Goal: Task Accomplishment & Management: Use online tool/utility

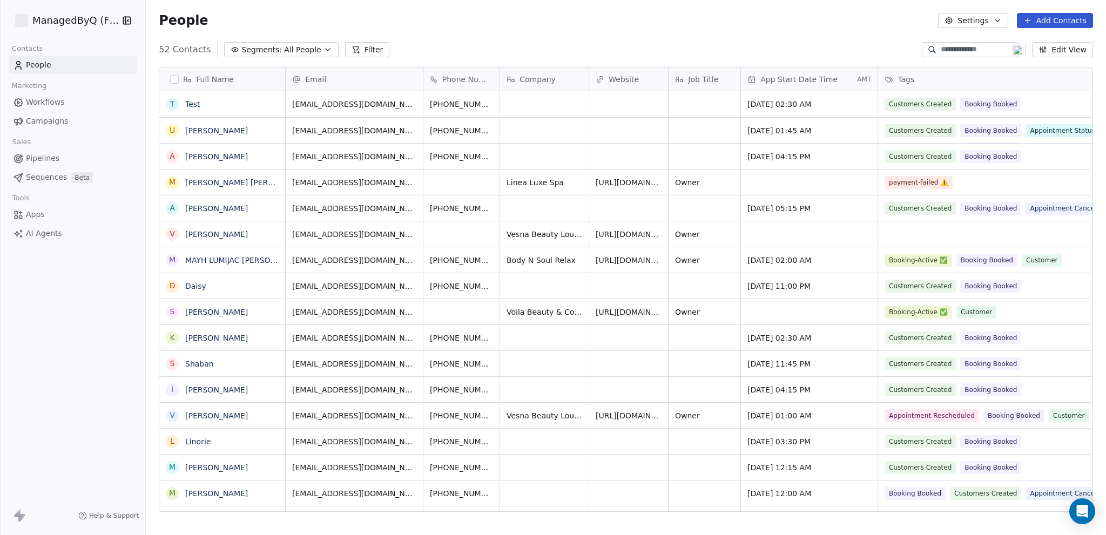
scroll to position [463, 952]
click at [173, 105] on button "grid" at bounding box center [172, 104] width 9 height 9
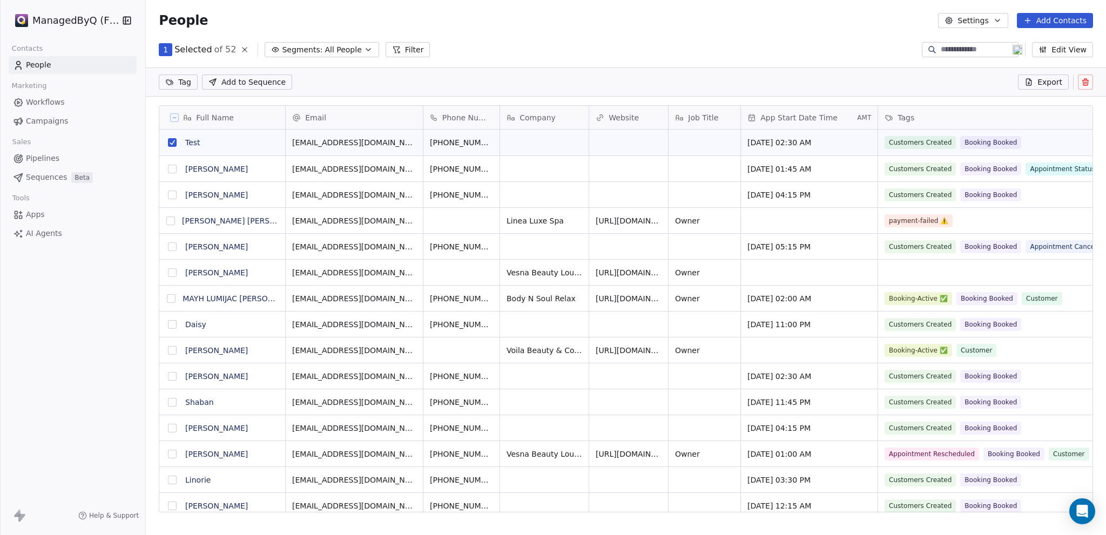
click at [1083, 83] on icon at bounding box center [1085, 82] width 5 height 5
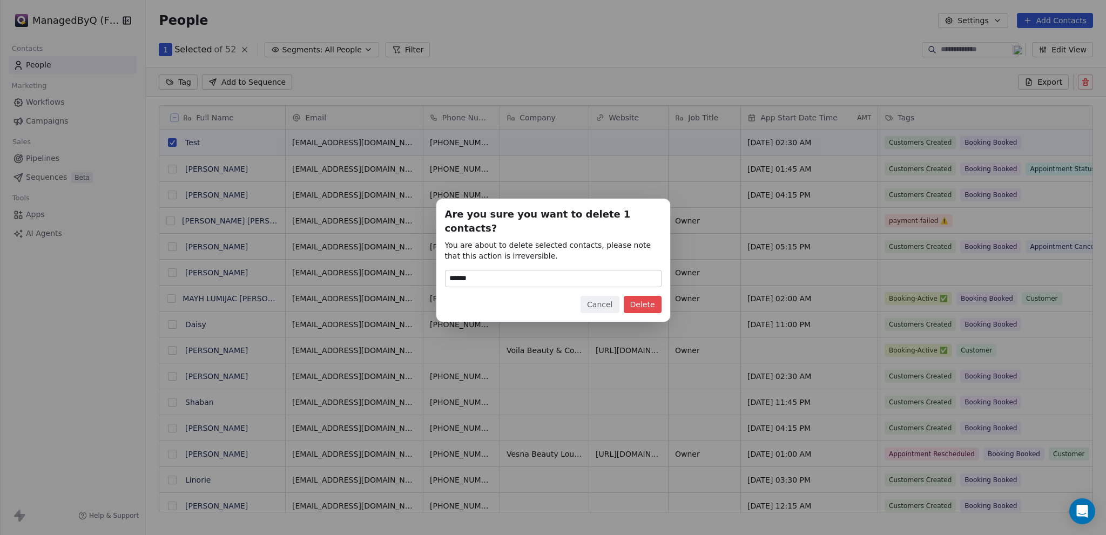
type input "******"
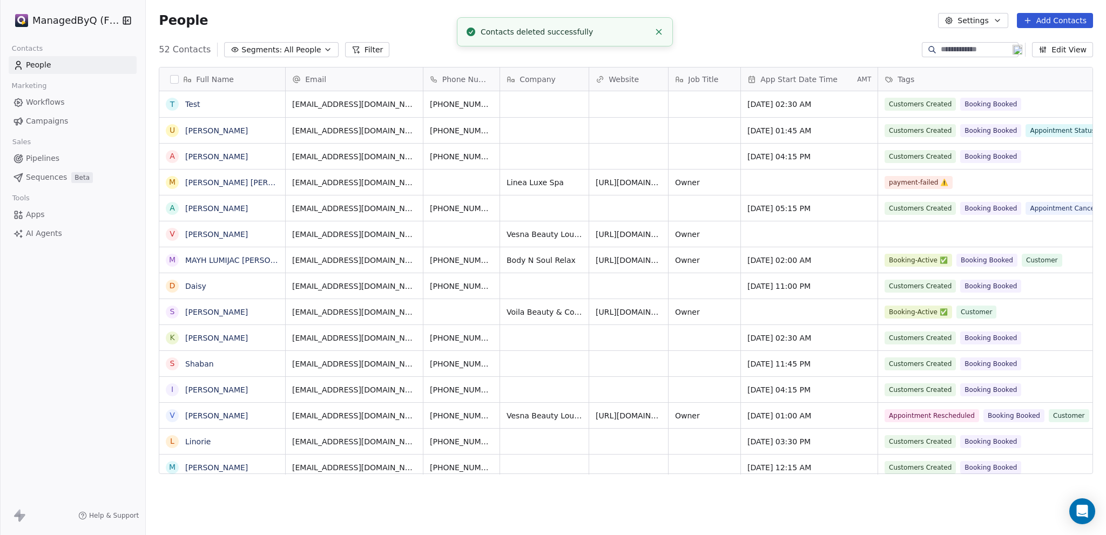
scroll to position [463, 952]
click at [67, 19] on html "ManagedByQ (FZE) Contacts People Marketing Workflows Campaigns Sales Pipelines …" at bounding box center [553, 267] width 1106 height 535
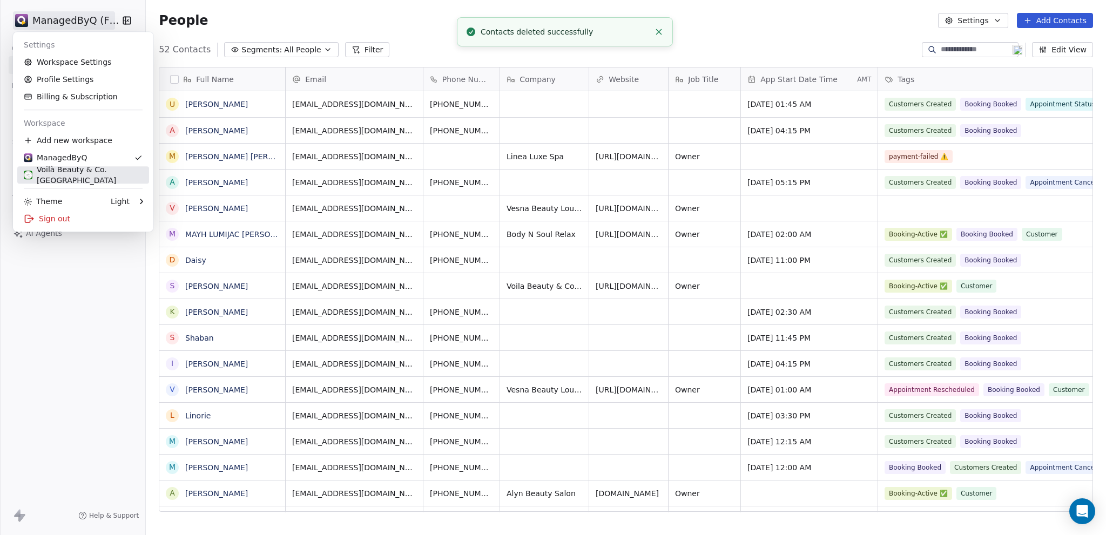
click at [63, 177] on div "Voilà Beauty & Co. [GEOGRAPHIC_DATA]" at bounding box center [83, 175] width 119 height 22
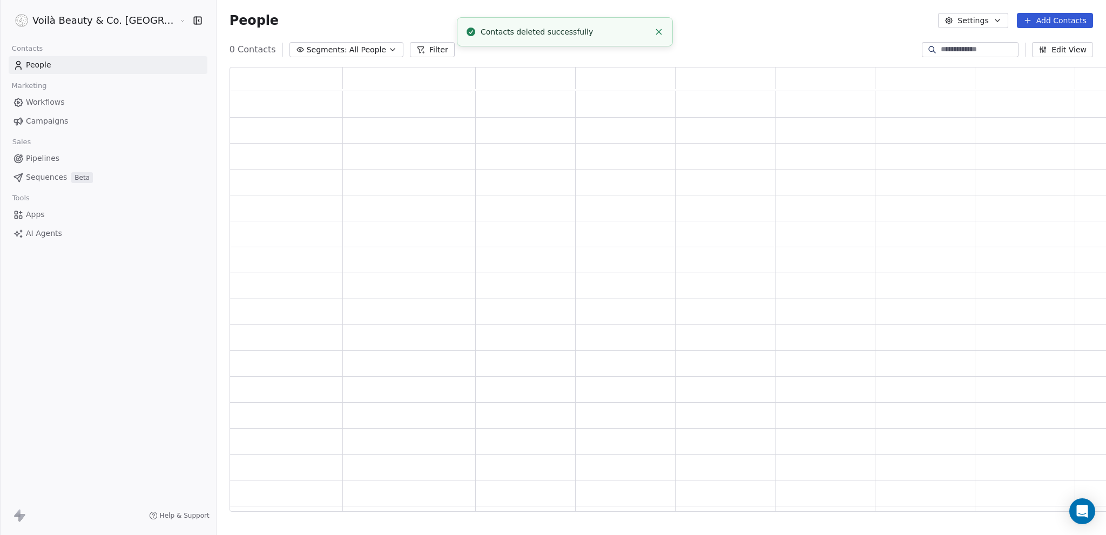
scroll to position [437, 907]
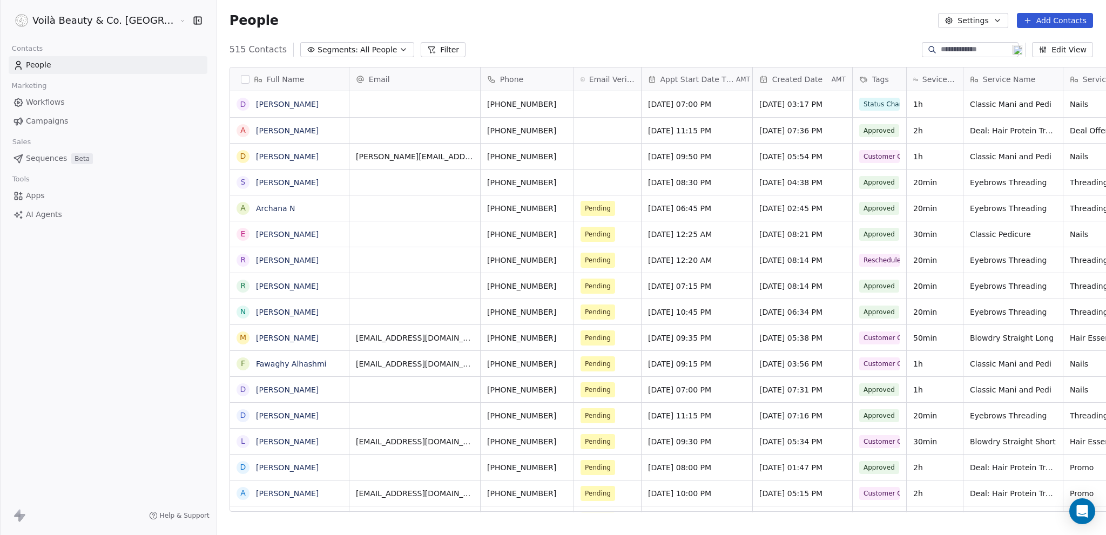
click at [47, 122] on span "Campaigns" at bounding box center [47, 121] width 42 height 11
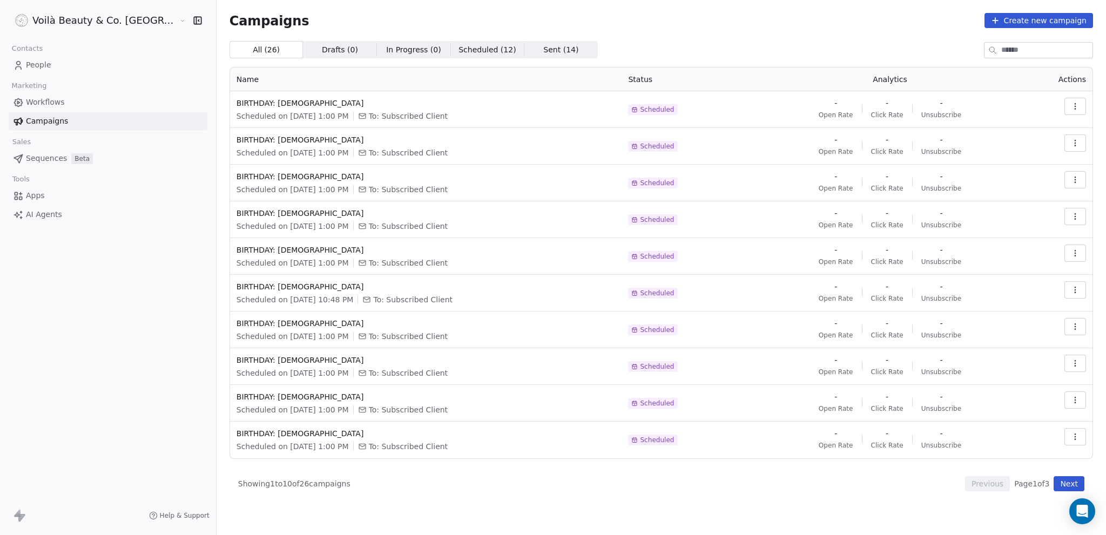
click at [1024, 19] on button "Create new campaign" at bounding box center [1038, 20] width 109 height 15
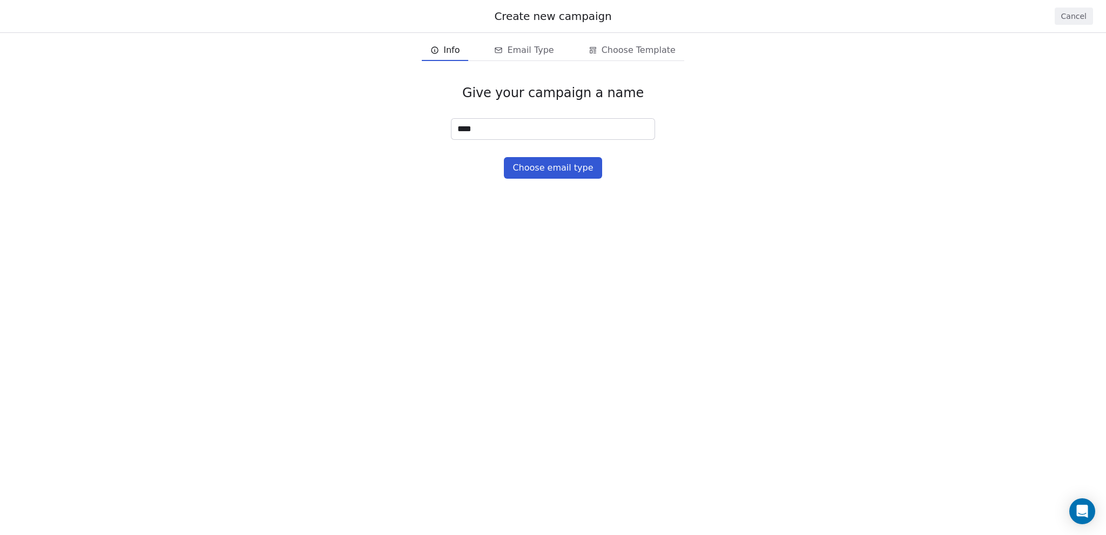
type input "****"
click at [555, 173] on button "Choose email type" at bounding box center [553, 168] width 98 height 22
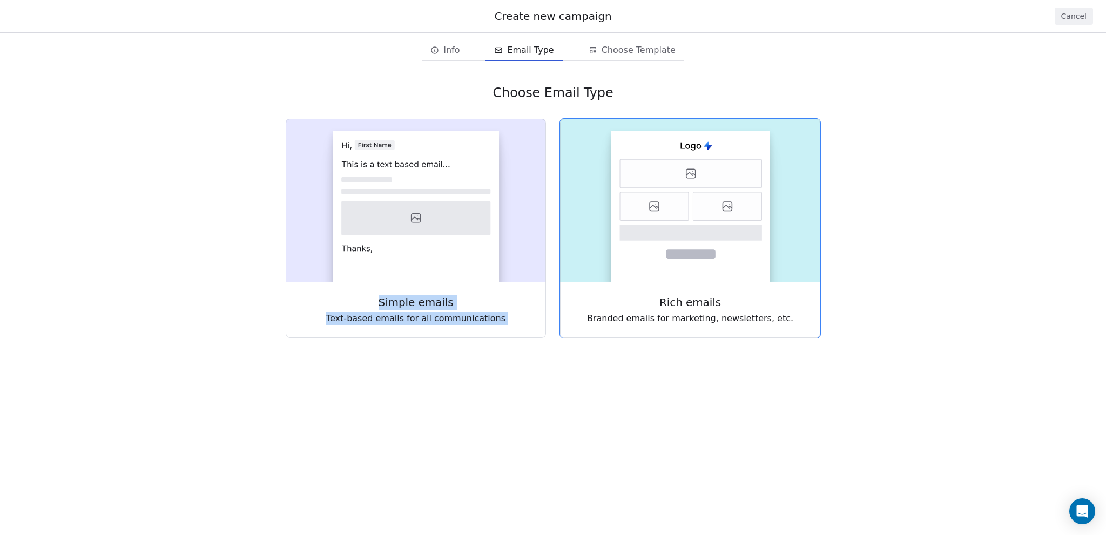
drag, startPoint x: 417, startPoint y: 213, endPoint x: 692, endPoint y: 218, distance: 274.9
click at [692, 218] on div "Simple emails Text-based emails for all communications Rich emails Branded emai…" at bounding box center [553, 228] width 536 height 220
click at [691, 215] on rect at bounding box center [690, 206] width 159 height 151
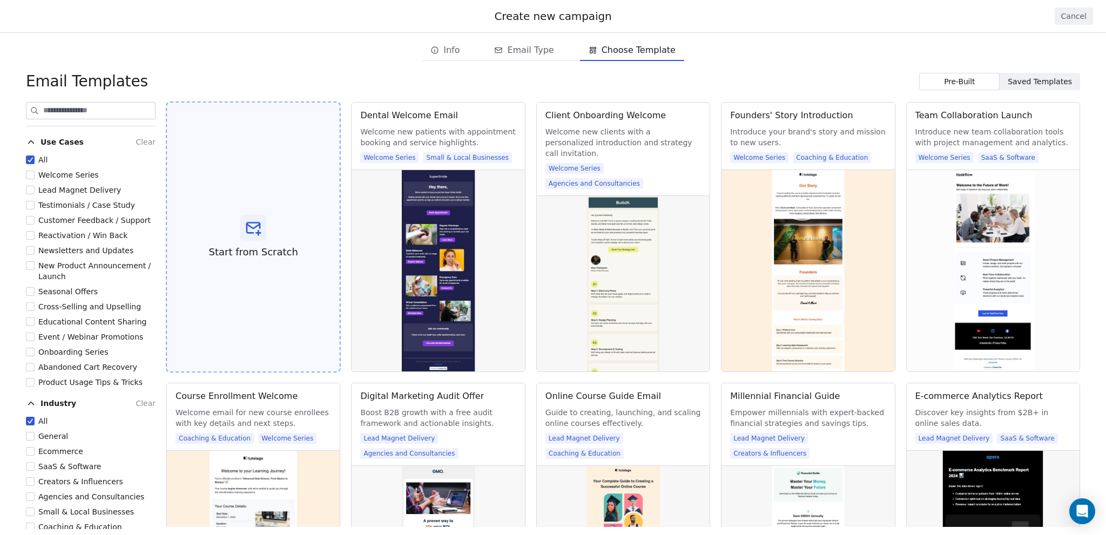
click at [268, 228] on div "Start from Scratch" at bounding box center [253, 238] width 175 height 272
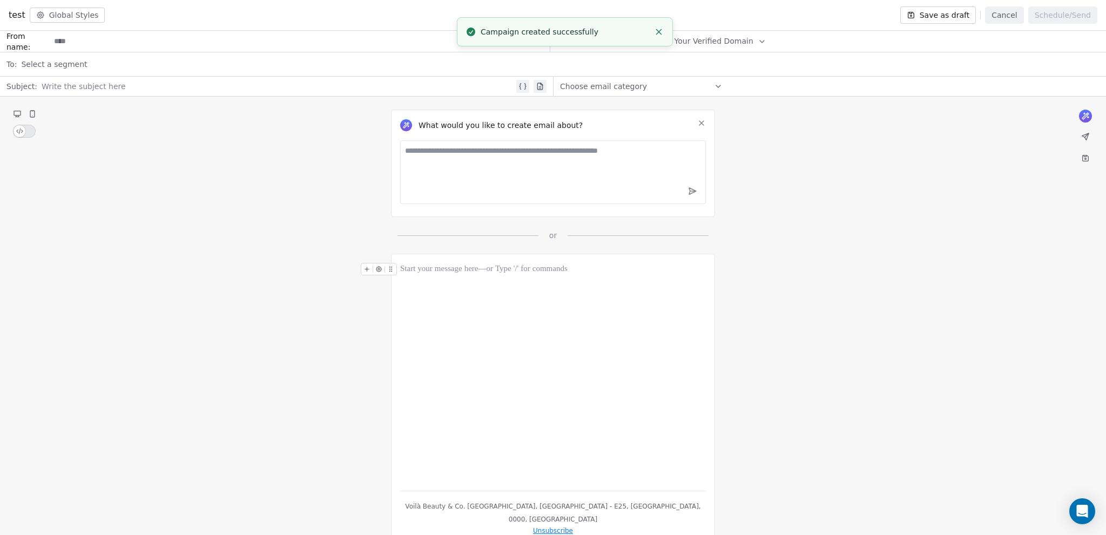
click at [484, 306] on div at bounding box center [553, 372] width 306 height 219
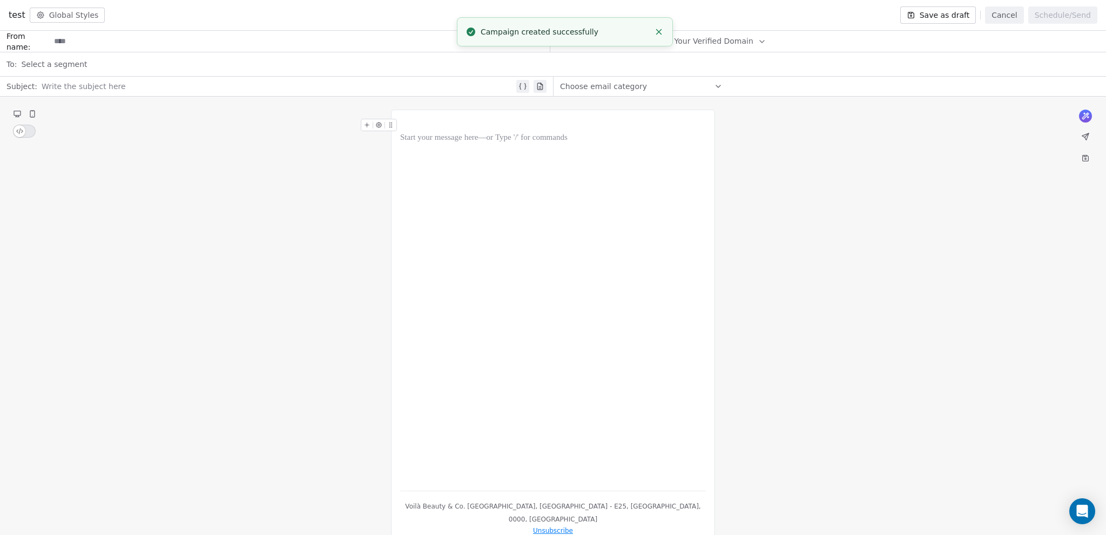
click at [18, 129] on span "button" at bounding box center [20, 131] width 12 height 12
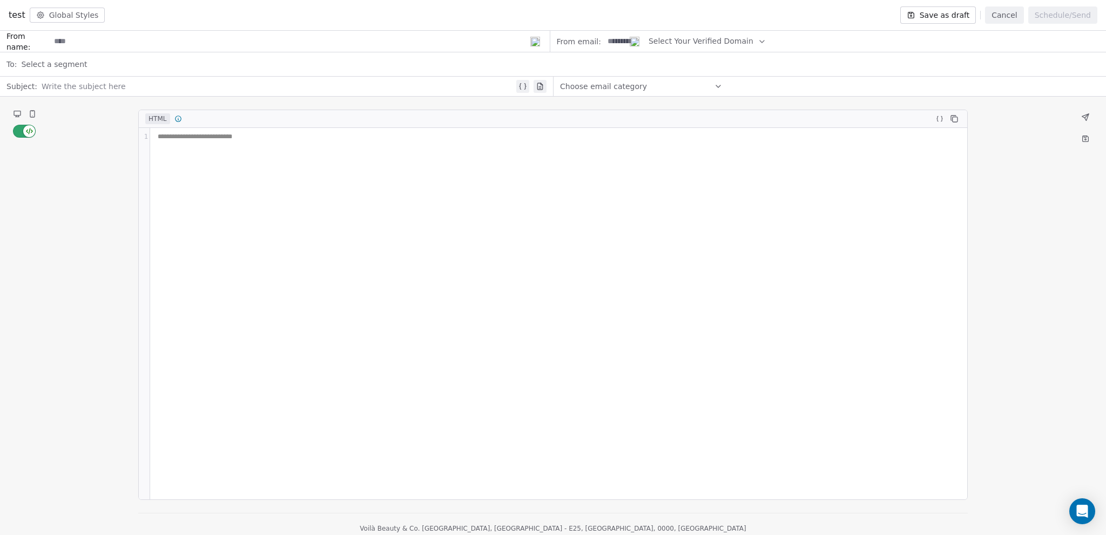
click at [208, 161] on div "**********" at bounding box center [558, 314] width 817 height 372
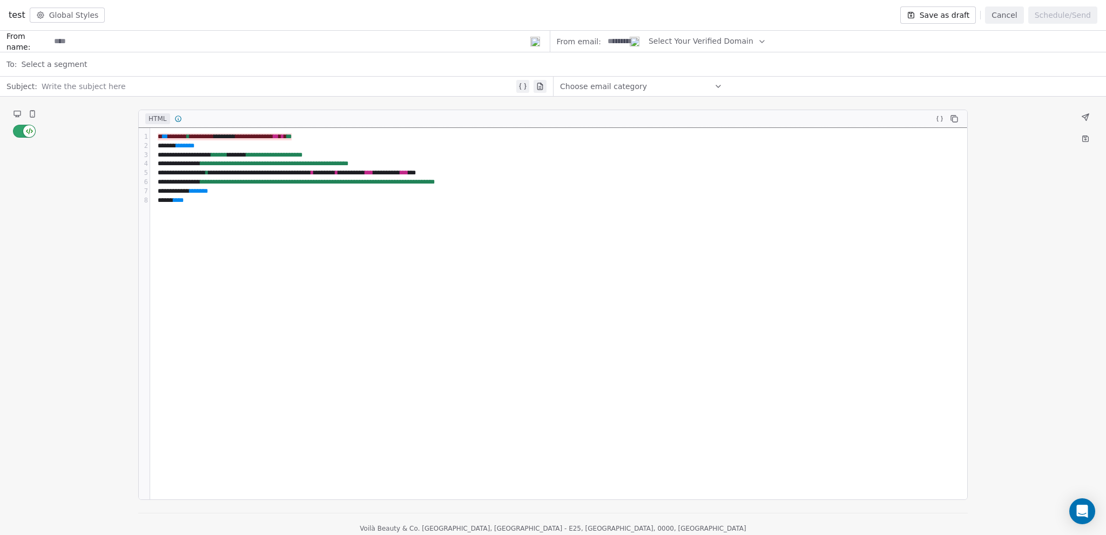
click at [14, 116] on icon at bounding box center [17, 114] width 9 height 9
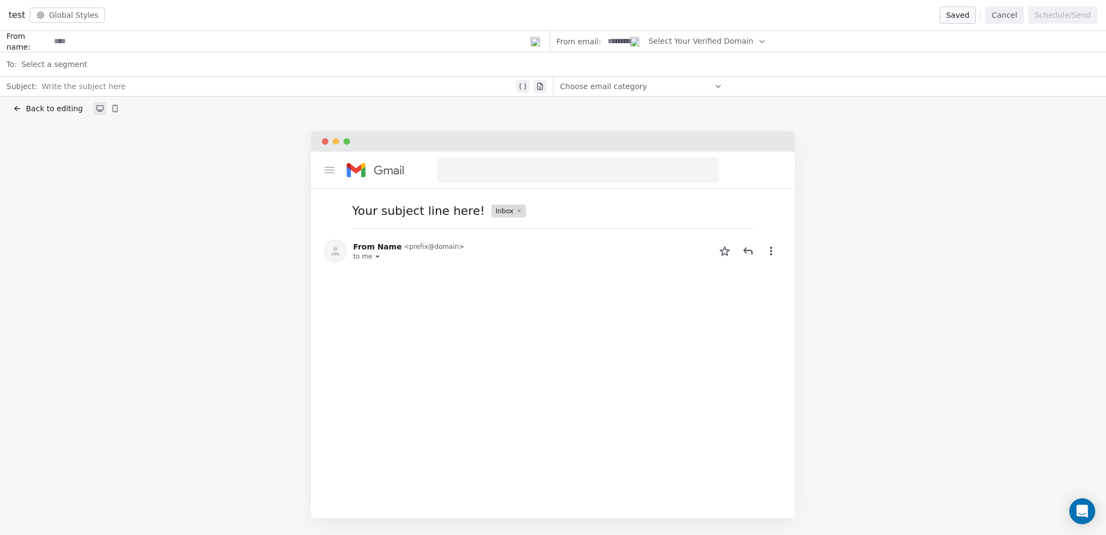
click at [460, 257] on div "From Name < prefix@domain > to me" at bounding box center [553, 250] width 484 height 31
click at [353, 261] on div "to me" at bounding box center [408, 256] width 111 height 9
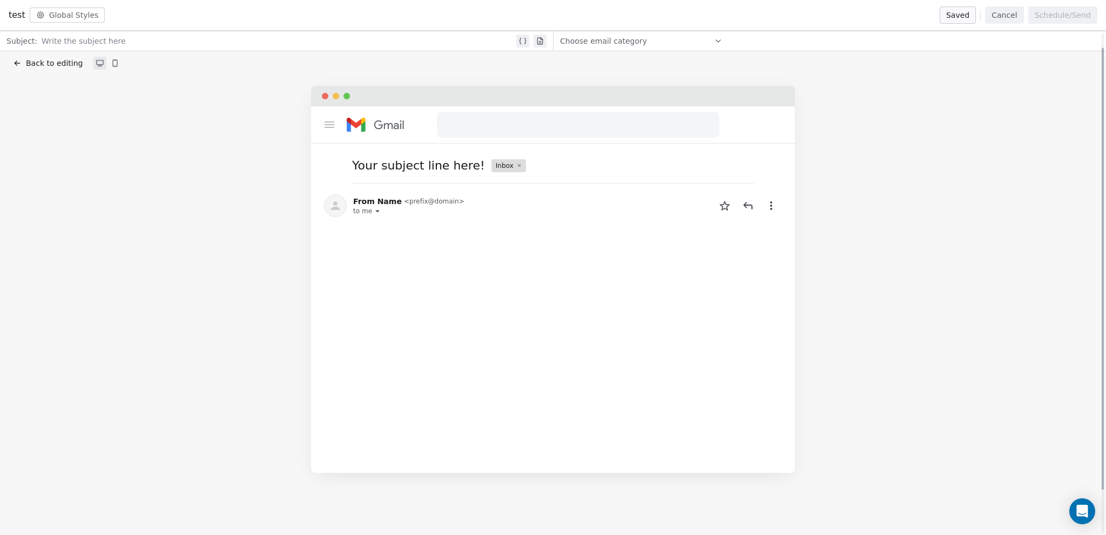
scroll to position [66, 0]
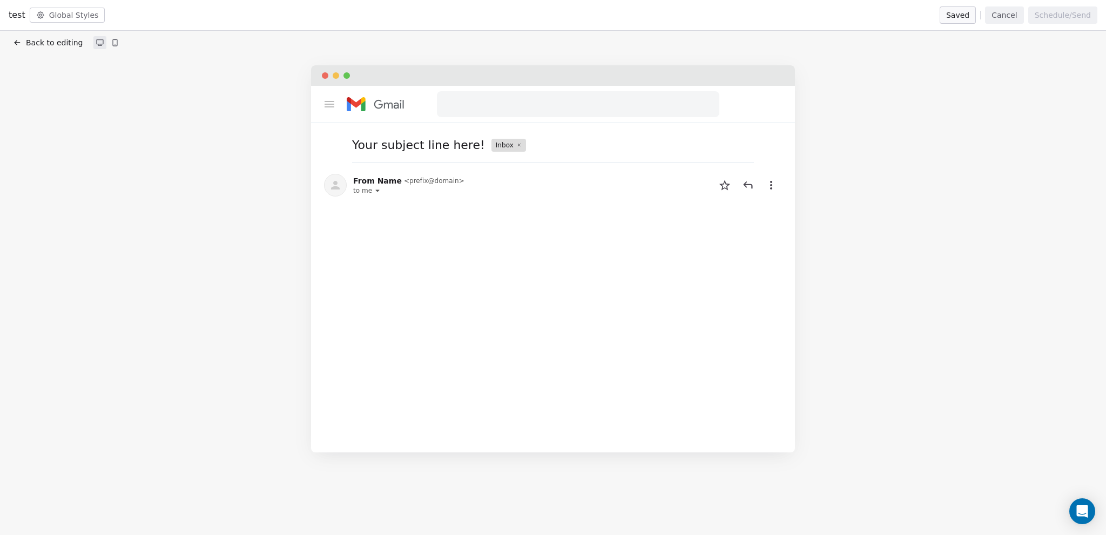
click at [17, 44] on icon at bounding box center [17, 42] width 9 height 9
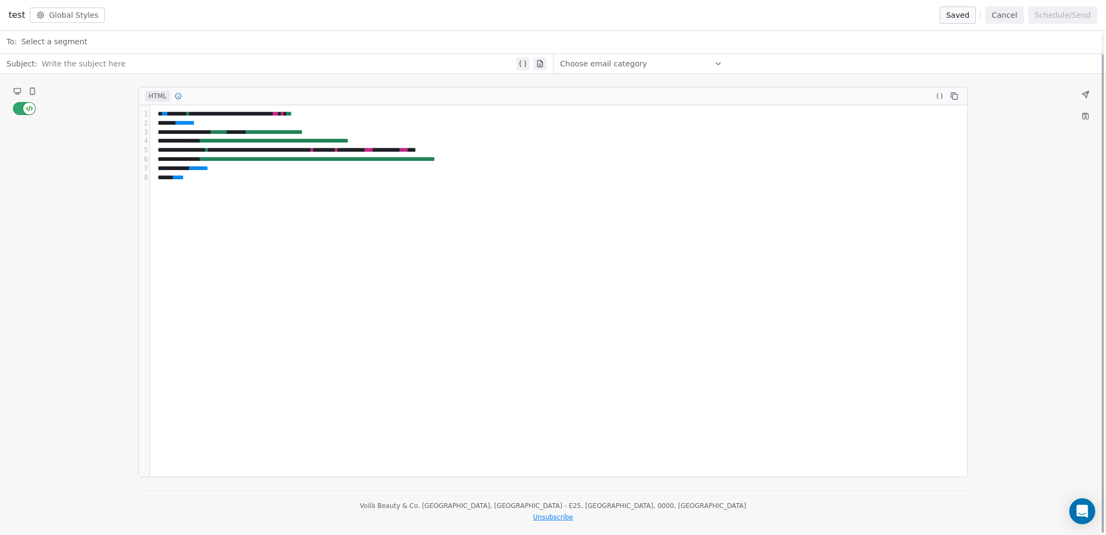
scroll to position [23, 0]
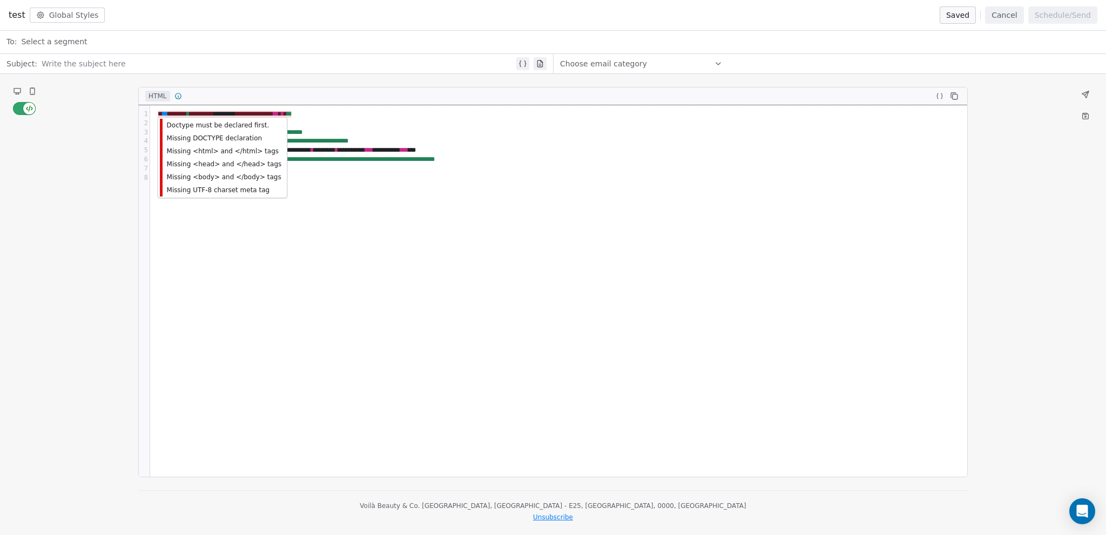
click at [158, 111] on span "**********" at bounding box center [225, 114] width 134 height 7
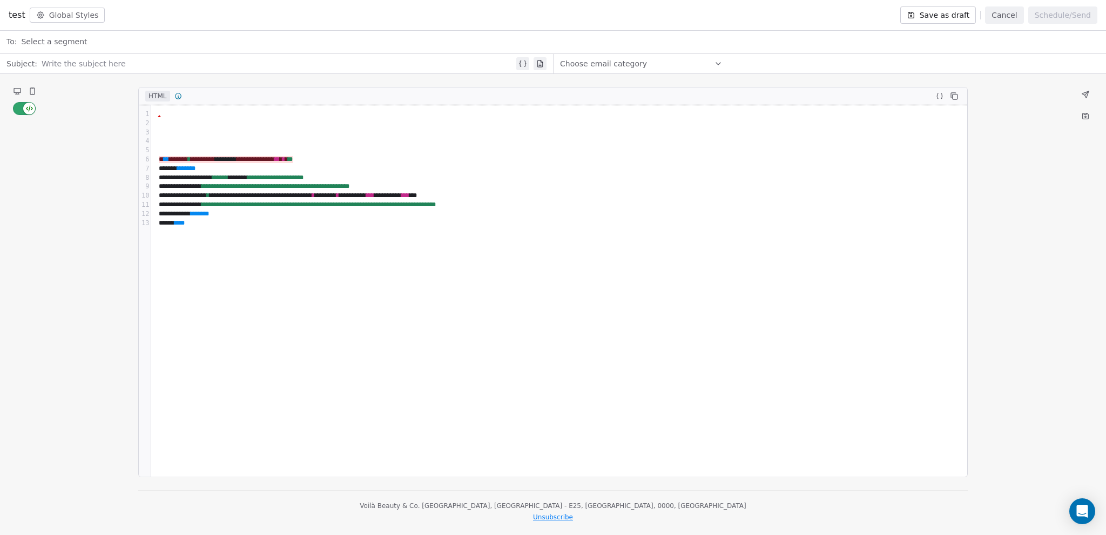
click at [171, 110] on div at bounding box center [560, 114] width 808 height 9
click at [181, 116] on div at bounding box center [560, 114] width 808 height 9
drag, startPoint x: 191, startPoint y: 120, endPoint x: 163, endPoint y: 116, distance: 28.4
click at [163, 116] on div "**********" at bounding box center [559, 291] width 817 height 372
click at [937, 96] on icon at bounding box center [937, 95] width 1 height 5
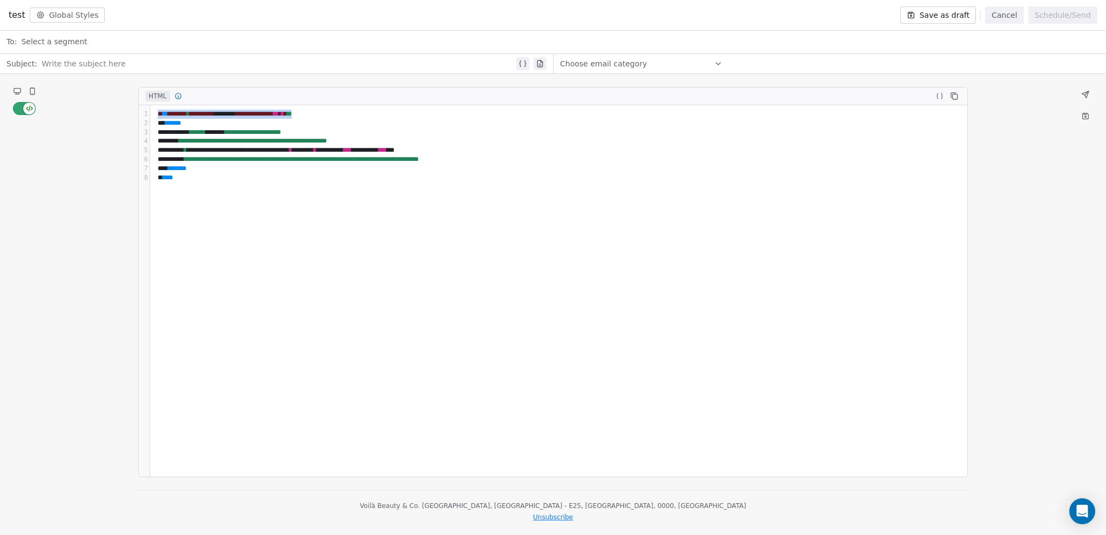
click at [17, 90] on icon at bounding box center [17, 91] width 6 height 4
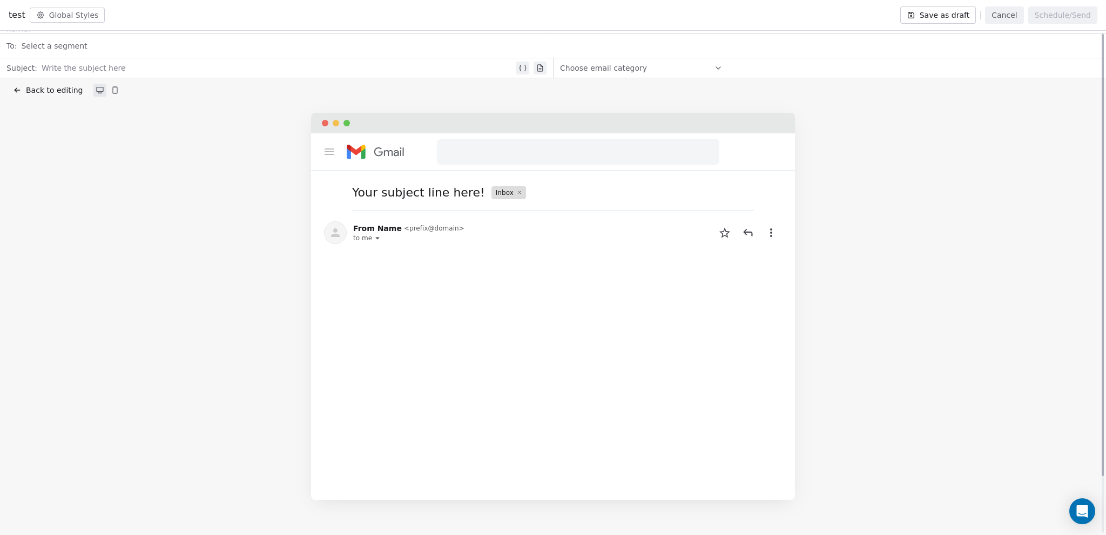
scroll to position [0, 0]
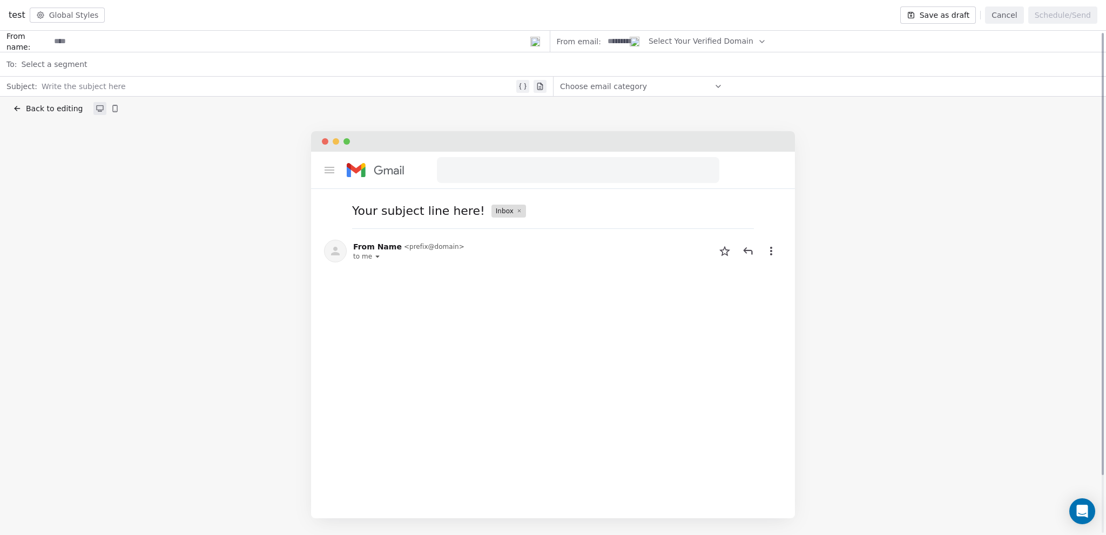
click at [113, 108] on icon at bounding box center [115, 108] width 9 height 9
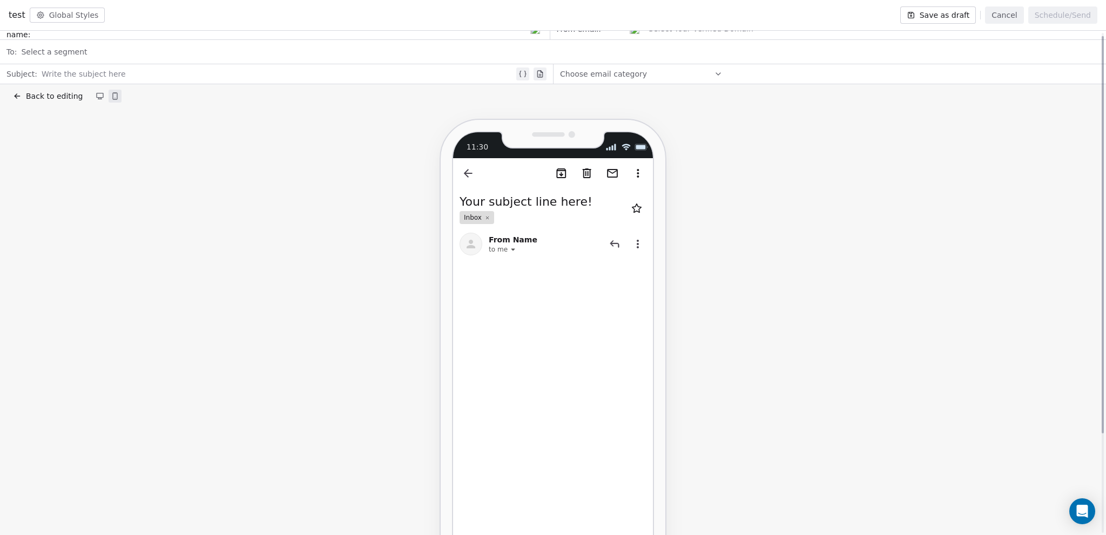
scroll to position [4, 0]
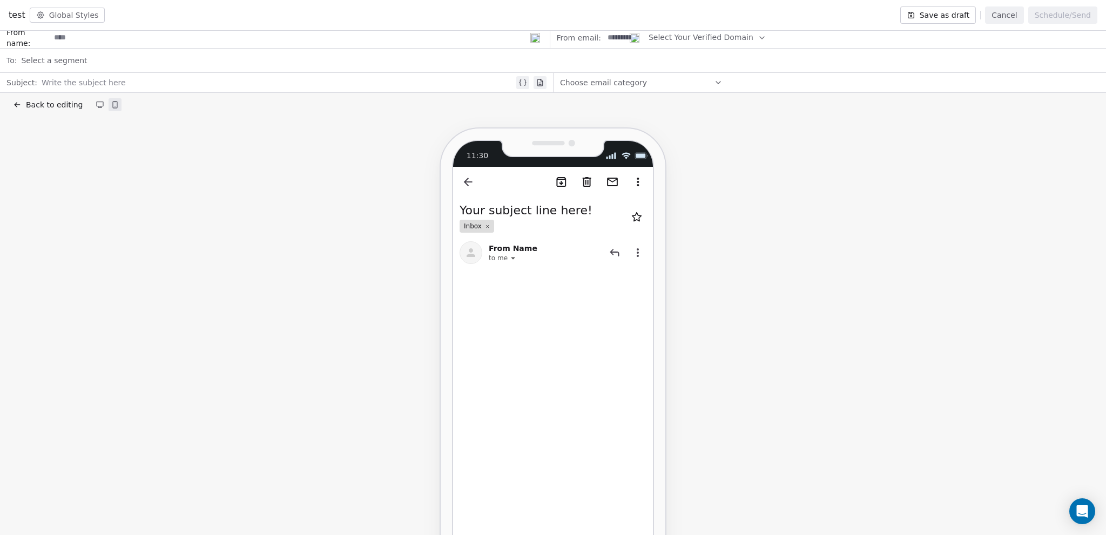
click at [767, 323] on div "11:30 Your subject line here! Inbox From Name to me" at bounding box center [553, 392] width 1080 height 531
click at [101, 107] on icon at bounding box center [101, 107] width 0 height 2
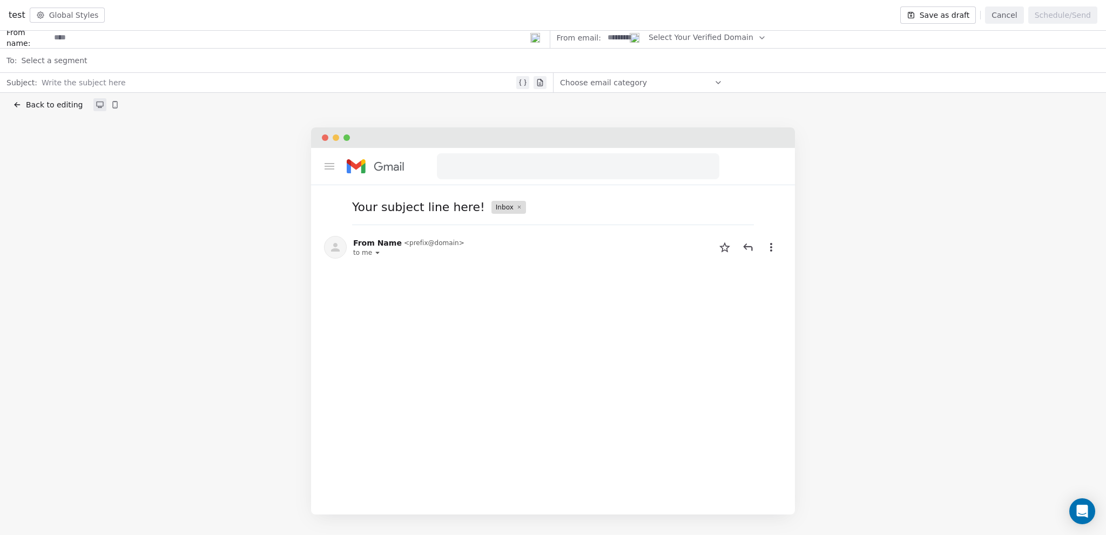
click at [1008, 17] on button "Cancel" at bounding box center [1004, 14] width 38 height 17
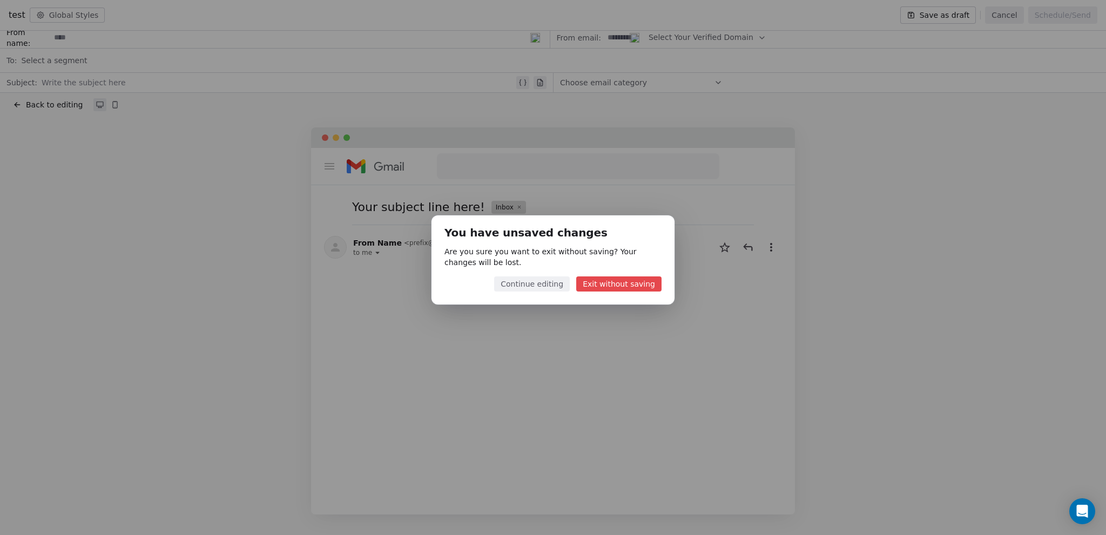
click at [603, 287] on button "Exit without saving" at bounding box center [618, 283] width 85 height 15
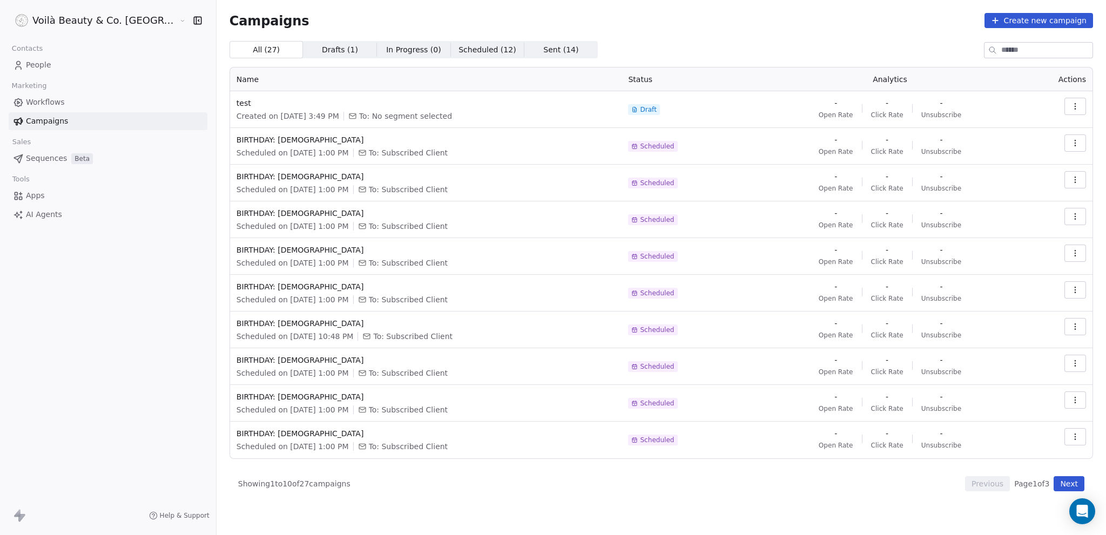
click at [1074, 110] on icon "button" at bounding box center [1075, 106] width 9 height 9
click at [1010, 181] on span "Delete" at bounding box center [1003, 182] width 29 height 13
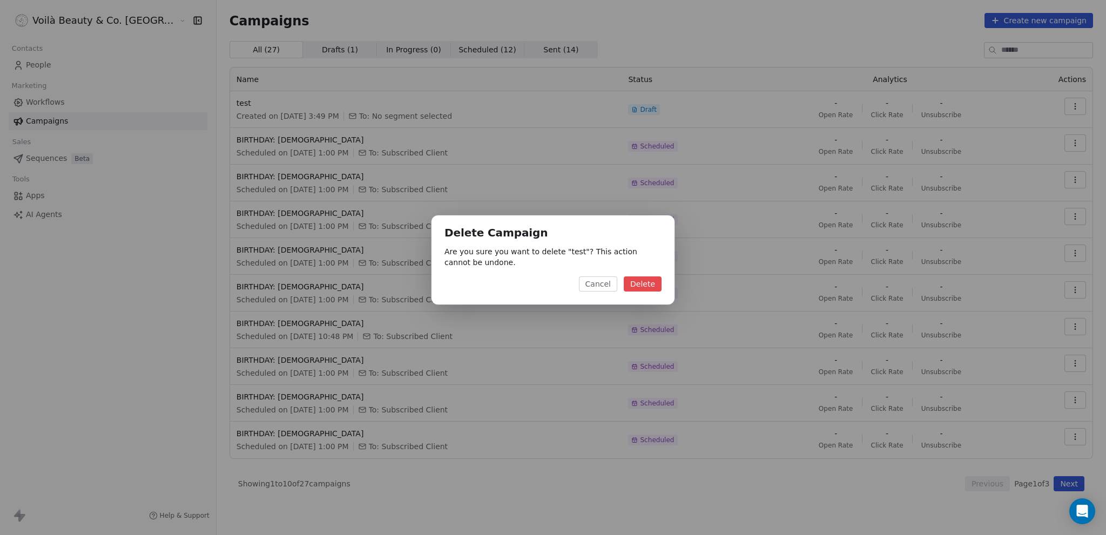
click at [637, 278] on button "Delete" at bounding box center [643, 283] width 38 height 15
